Goal: Information Seeking & Learning: Find specific fact

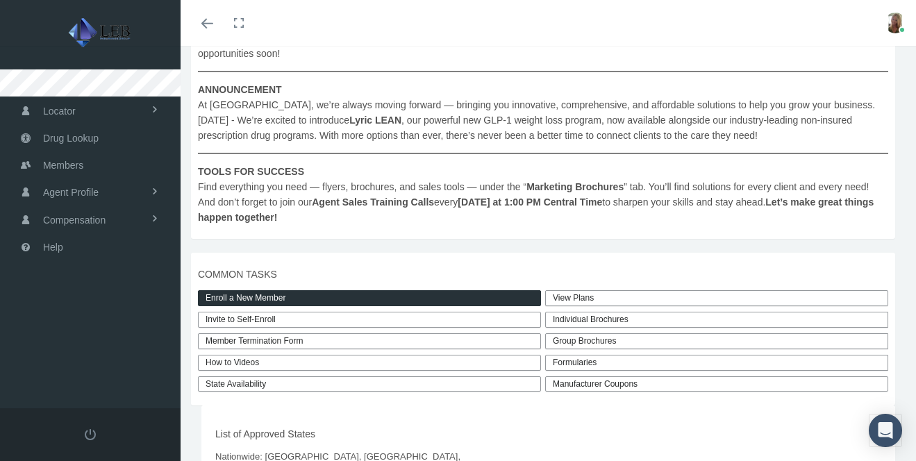
scroll to position [240, 0]
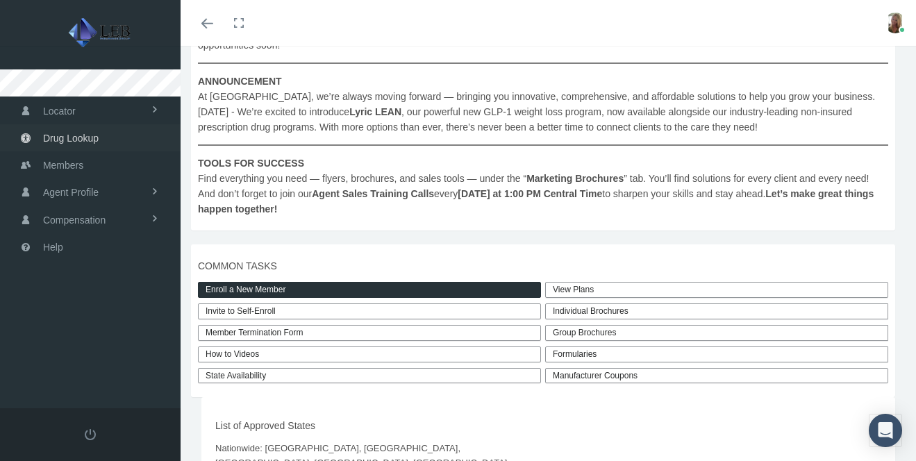
click at [101, 135] on link "Drug Lookup" at bounding box center [90, 137] width 181 height 27
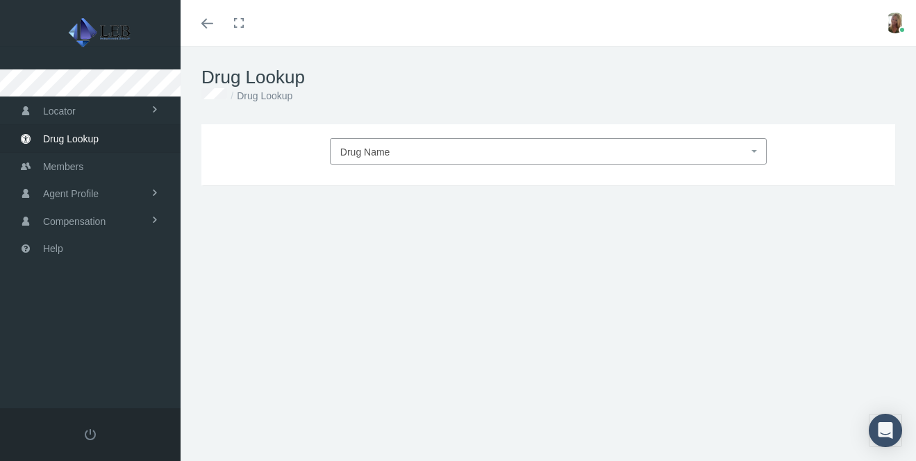
click at [422, 148] on span "Drug Name" at bounding box center [544, 152] width 408 height 18
type input "mounjaro"
select select "Mounjaro"
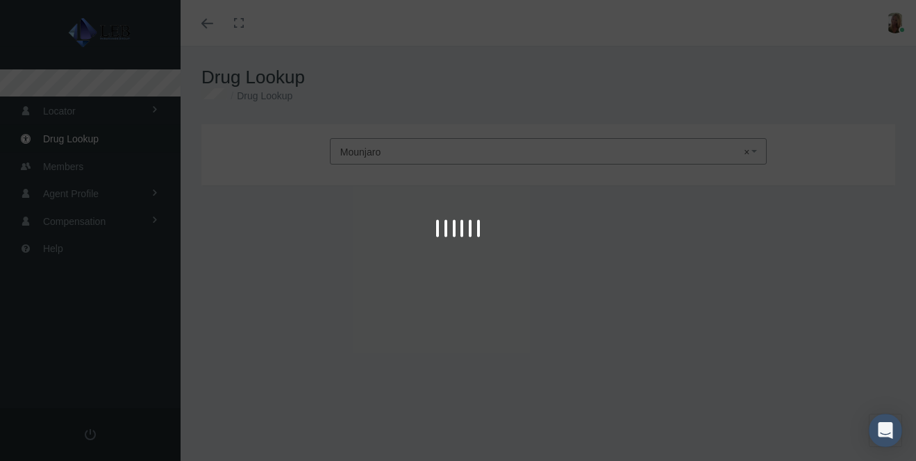
type input "30"
select select "Solution Auto-injector"
select select "10 MG/0.5ML"
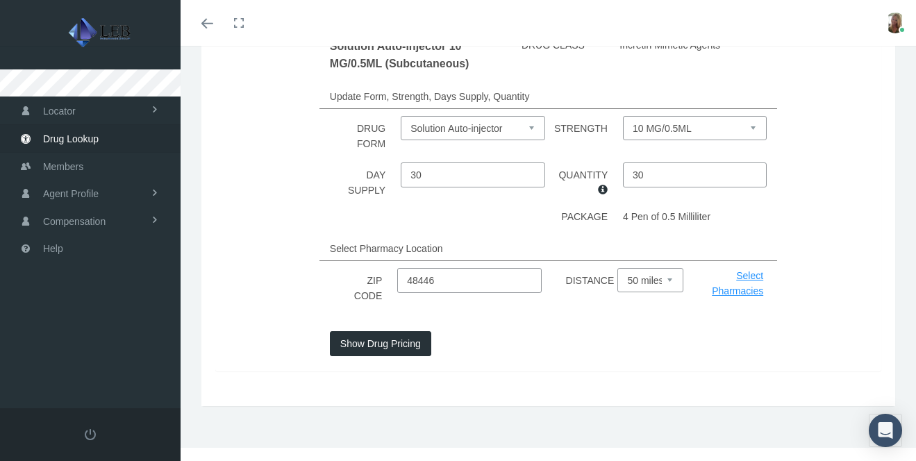
scroll to position [201, 0]
click at [407, 343] on button "Show Drug Pricing" at bounding box center [380, 343] width 101 height 25
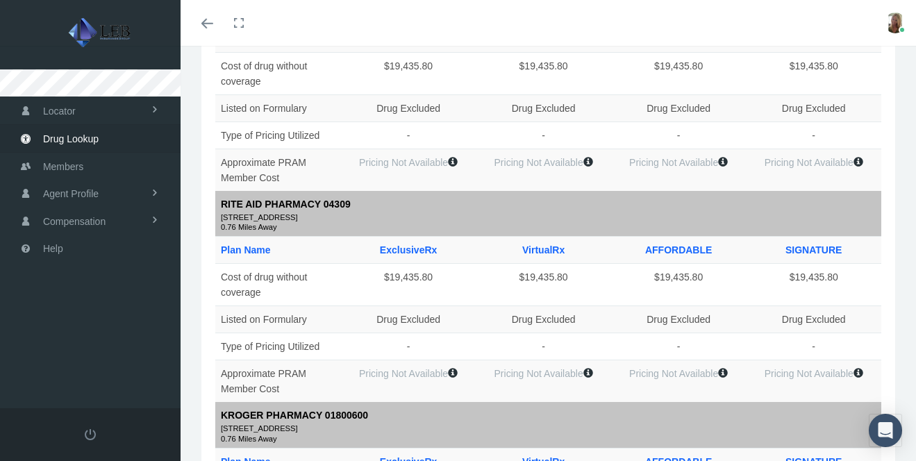
scroll to position [0, 0]
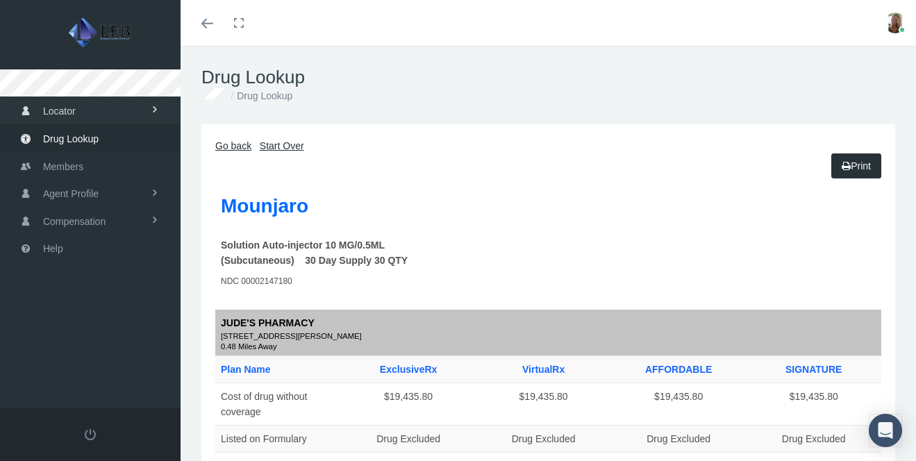
click at [70, 115] on span "Locator" at bounding box center [59, 111] width 33 height 26
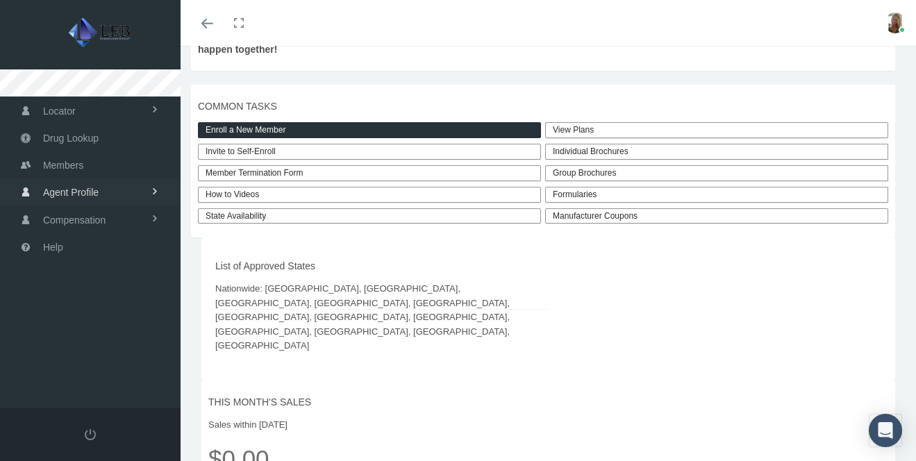
scroll to position [401, 0]
